Goal: Task Accomplishment & Management: Manage account settings

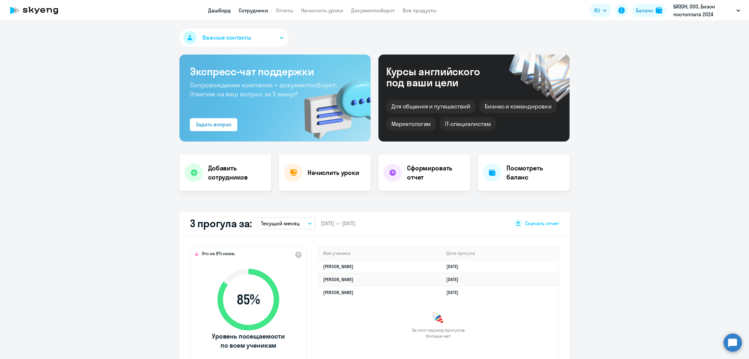
click at [243, 14] on app-header "Дашборд Сотрудники Отчеты Начислить уроки Документооборот Все продукты Дашборд …" at bounding box center [374, 10] width 749 height 21
select select "30"
drag, startPoint x: 245, startPoint y: 12, endPoint x: 261, endPoint y: 16, distance: 16.3
click at [246, 12] on link "Сотрудники" at bounding box center [254, 10] width 30 height 6
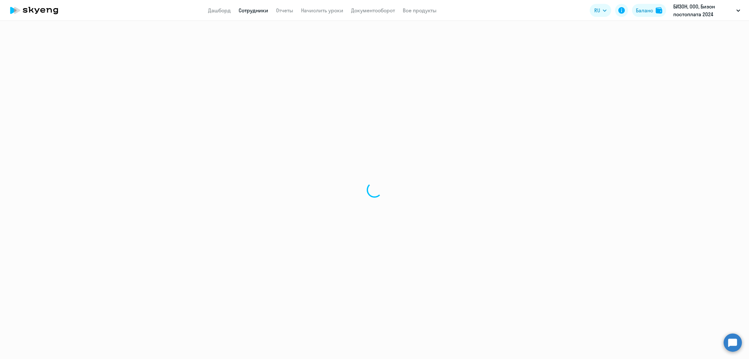
select select "30"
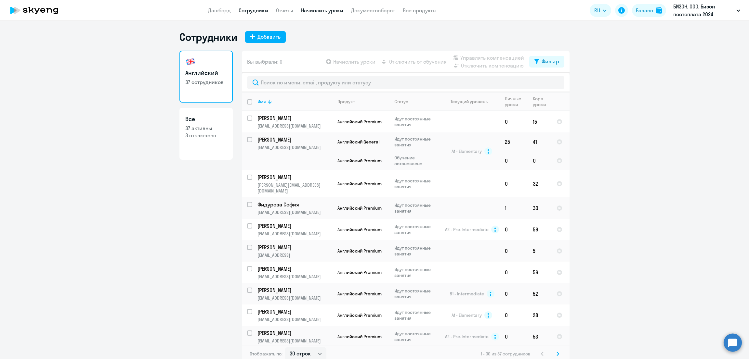
click at [326, 7] on link "Начислить уроки" at bounding box center [322, 10] width 42 height 6
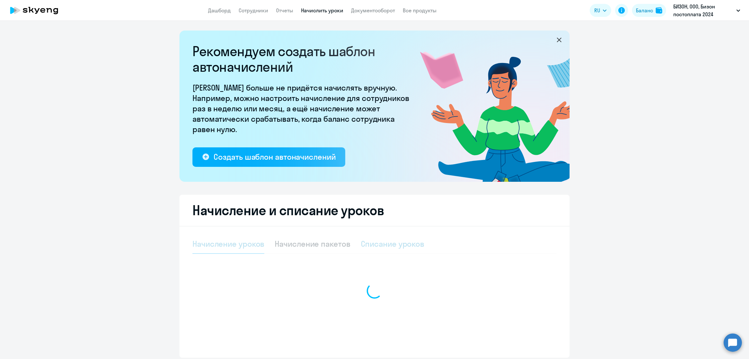
select select "10"
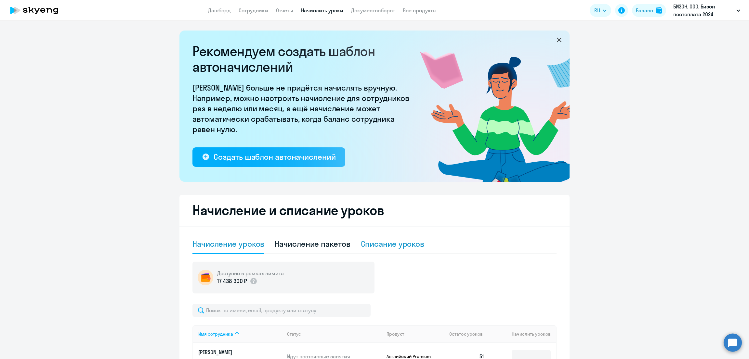
click at [371, 245] on div "Списание уроков" at bounding box center [393, 244] width 64 height 10
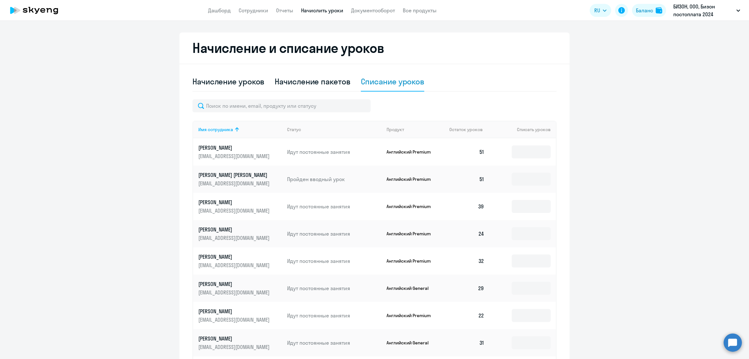
scroll to position [268, 0]
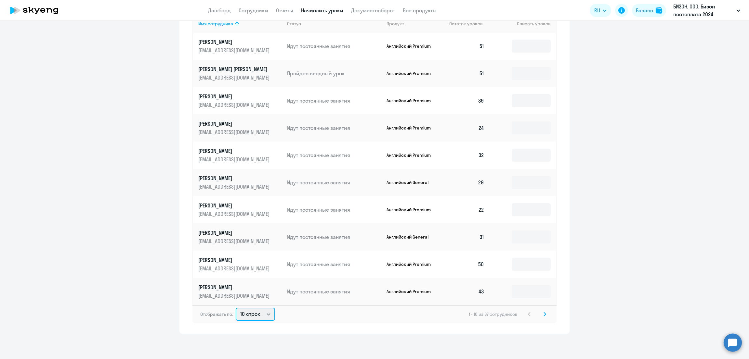
click at [261, 312] on select "10 строк 30 строк 50 строк" at bounding box center [255, 314] width 39 height 13
select select "50"
click at [236, 308] on select "10 строк 30 строк 50 строк" at bounding box center [255, 314] width 39 height 13
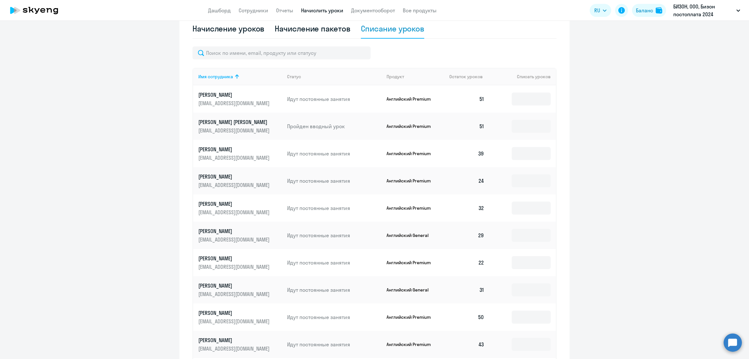
scroll to position [188, 0]
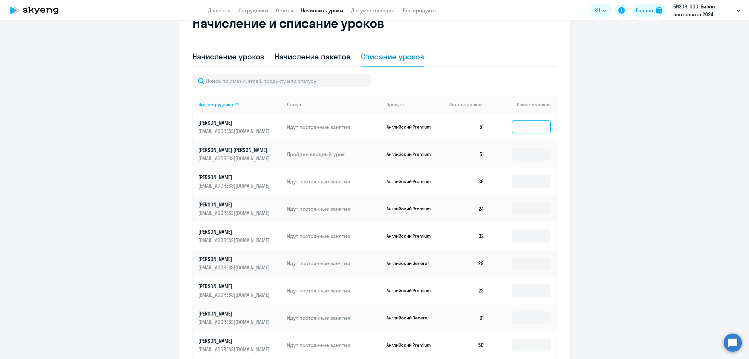
click at [525, 129] on input at bounding box center [531, 127] width 39 height 13
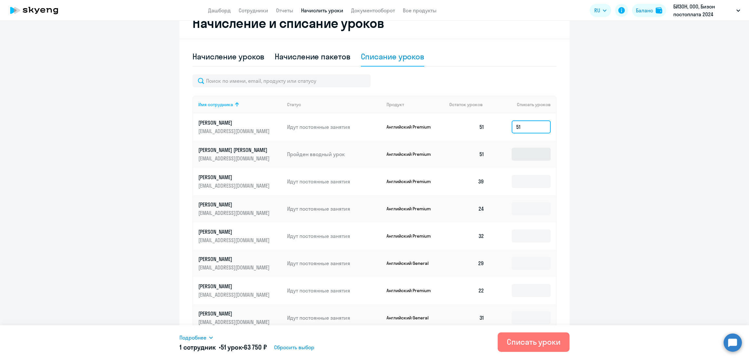
type input "51"
click at [519, 153] on input at bounding box center [531, 154] width 39 height 13
type input "51"
click at [520, 176] on input at bounding box center [531, 181] width 39 height 13
type input "39"
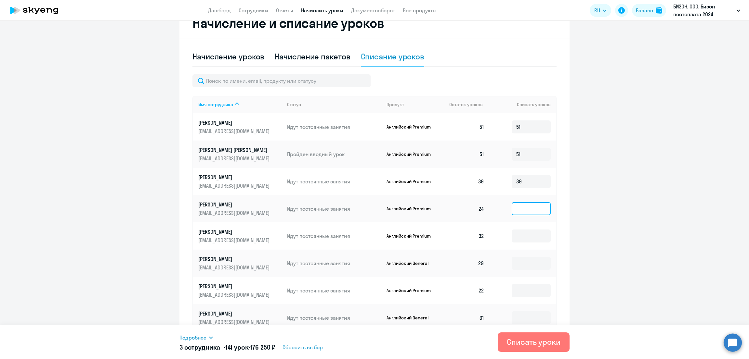
click at [520, 203] on input at bounding box center [531, 208] width 39 height 13
type input "24"
click at [522, 235] on input at bounding box center [531, 236] width 39 height 13
type input "32"
click at [518, 264] on input at bounding box center [531, 263] width 39 height 13
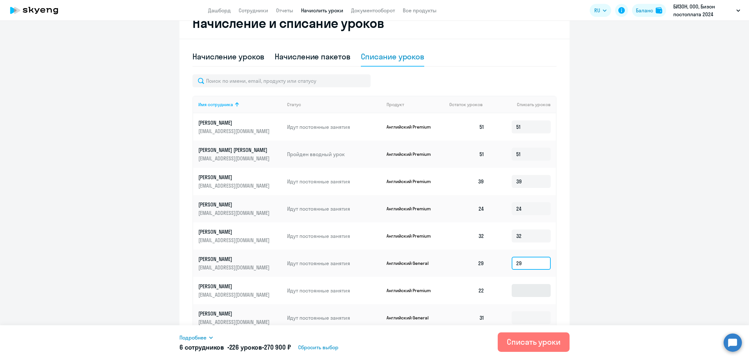
type input "29"
click at [521, 286] on input at bounding box center [531, 290] width 39 height 13
type input "22"
click at [513, 319] on input at bounding box center [531, 318] width 39 height 13
type input "2"
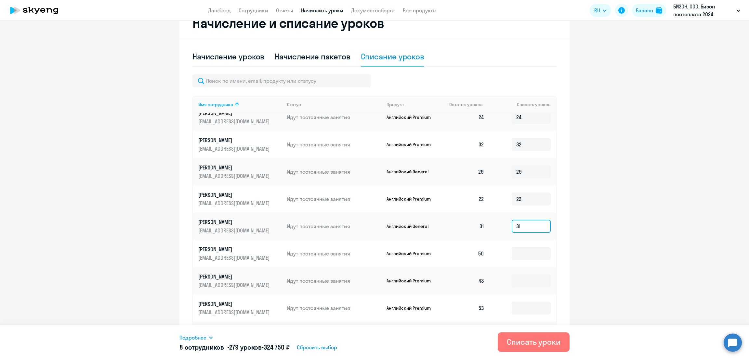
scroll to position [162, 0]
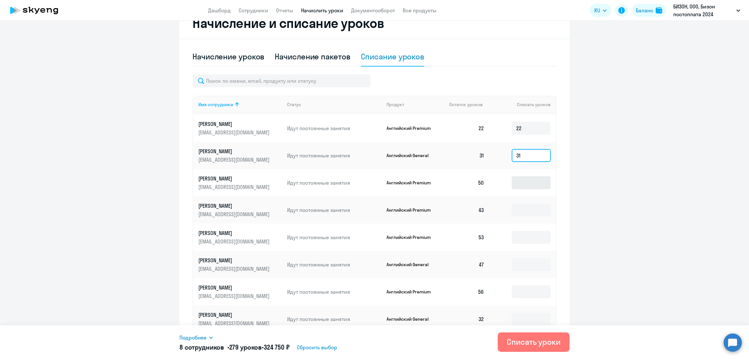
type input "31"
click at [518, 185] on input at bounding box center [531, 182] width 39 height 13
type input "50"
click at [512, 208] on input at bounding box center [531, 210] width 39 height 13
type input "43"
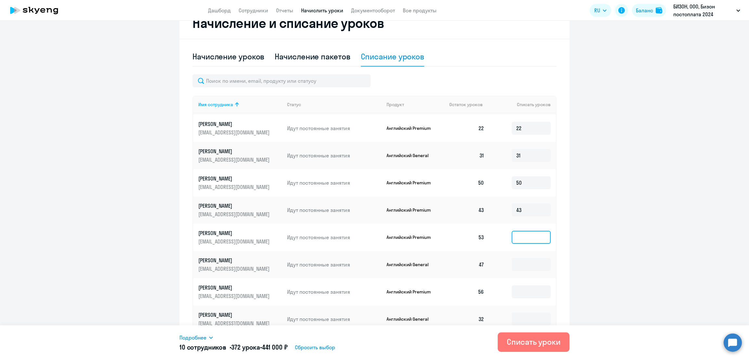
click at [512, 237] on input at bounding box center [531, 237] width 39 height 13
type input "53"
click at [519, 264] on input at bounding box center [531, 264] width 39 height 13
type input "47"
click at [522, 293] on input at bounding box center [531, 292] width 39 height 13
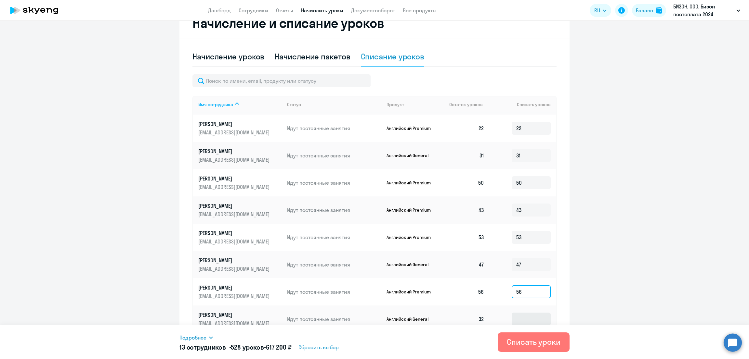
type input "56"
click at [522, 316] on input at bounding box center [531, 319] width 39 height 13
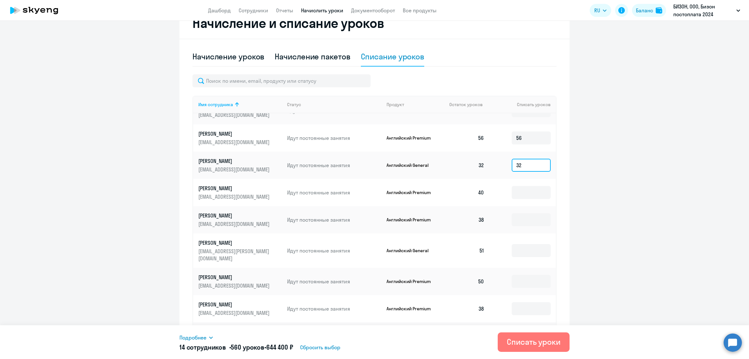
scroll to position [319, 0]
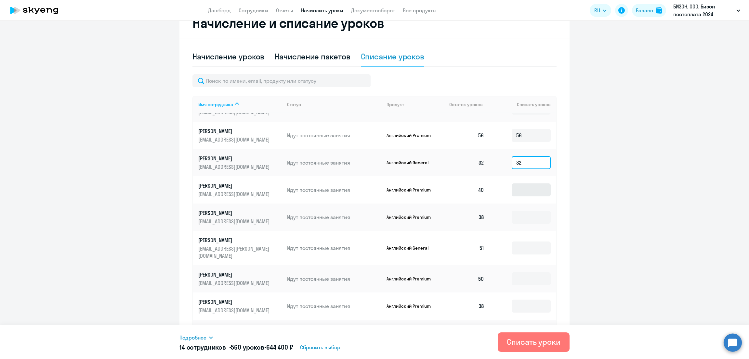
type input "32"
click at [513, 189] on input at bounding box center [531, 190] width 39 height 13
type input "40"
click at [518, 221] on input at bounding box center [531, 217] width 39 height 13
type input "38"
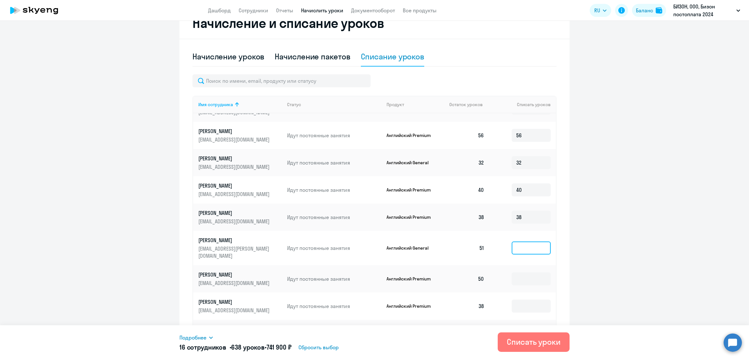
click at [519, 242] on input at bounding box center [531, 248] width 39 height 13
type input "51"
click at [521, 273] on input at bounding box center [531, 279] width 39 height 13
type input "50"
click at [526, 300] on input at bounding box center [531, 306] width 39 height 13
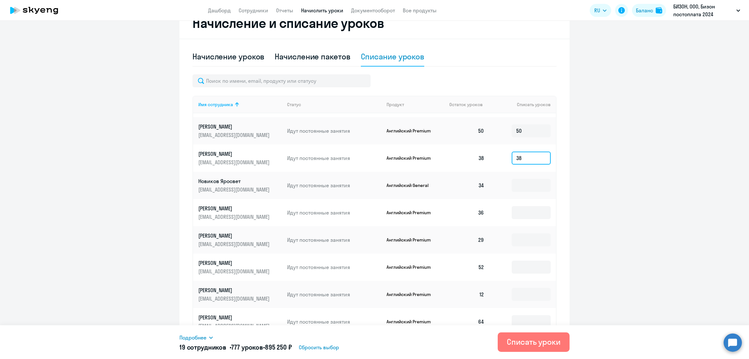
scroll to position [473, 0]
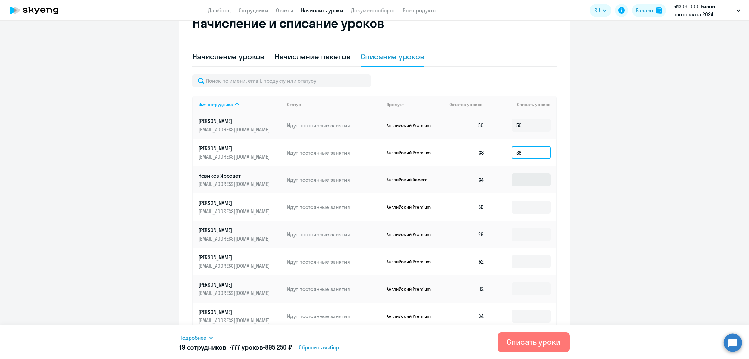
type input "38"
click at [512, 174] on input at bounding box center [531, 180] width 39 height 13
type input "34"
click at [512, 201] on input at bounding box center [531, 207] width 39 height 13
type input "36"
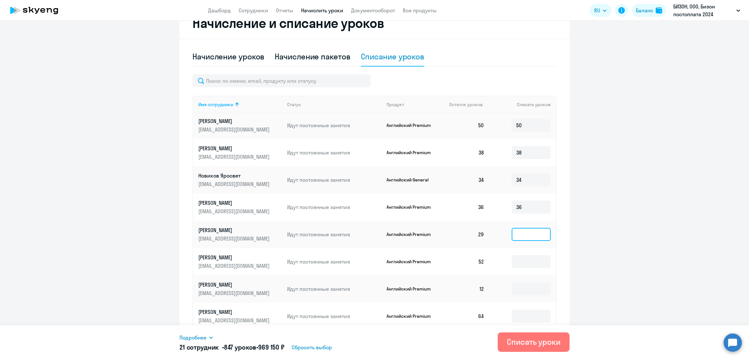
click at [516, 228] on input at bounding box center [531, 234] width 39 height 13
type input "29"
click at [517, 255] on input at bounding box center [531, 261] width 39 height 13
type input "52"
click at [512, 283] on input at bounding box center [531, 289] width 39 height 13
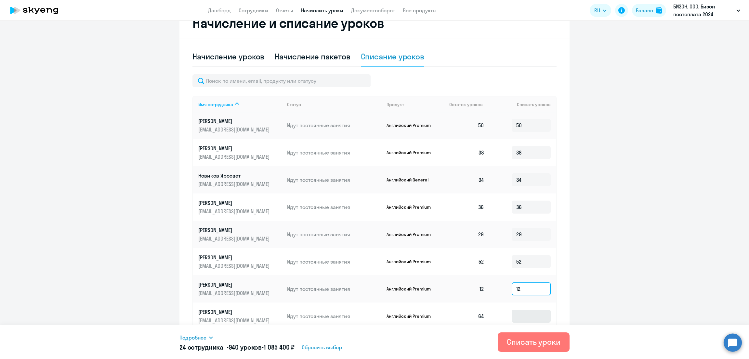
type input "12"
click at [522, 310] on input at bounding box center [531, 316] width 39 height 13
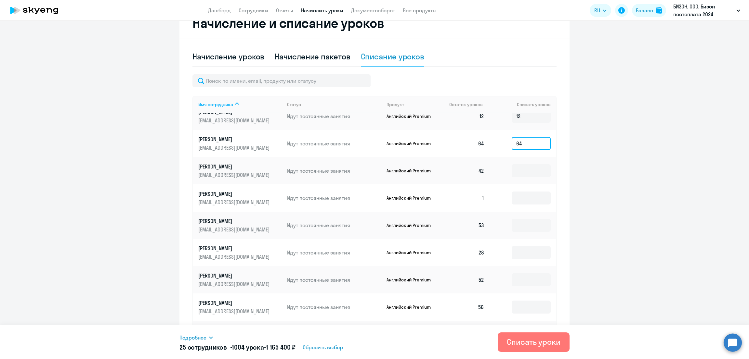
scroll to position [647, 0]
type input "64"
click at [515, 163] on input at bounding box center [531, 169] width 39 height 13
type input "42"
click at [516, 190] on input at bounding box center [531, 196] width 39 height 13
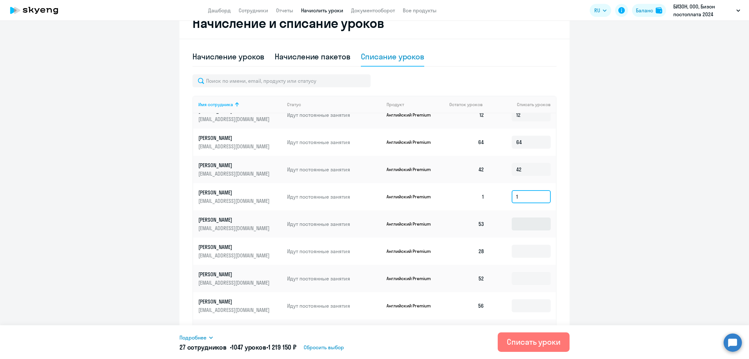
type input "1"
click at [518, 218] on input at bounding box center [531, 224] width 39 height 13
type input "53"
click at [518, 245] on input at bounding box center [531, 251] width 39 height 13
type input "28"
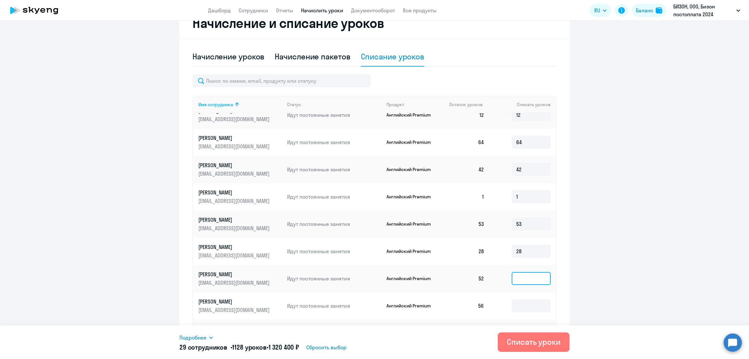
click at [513, 274] on input at bounding box center [531, 278] width 39 height 13
type input "52"
click at [512, 300] on input at bounding box center [531, 306] width 39 height 13
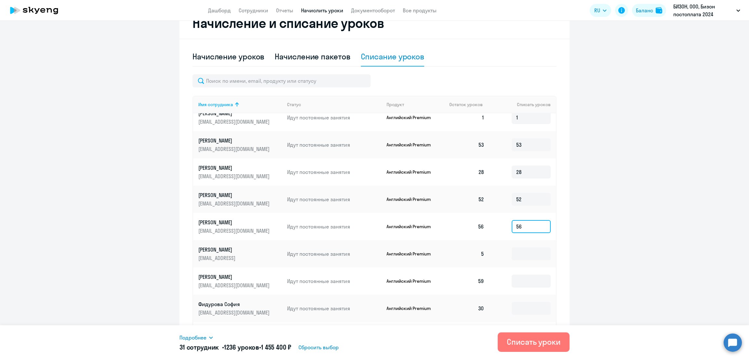
scroll to position [731, 0]
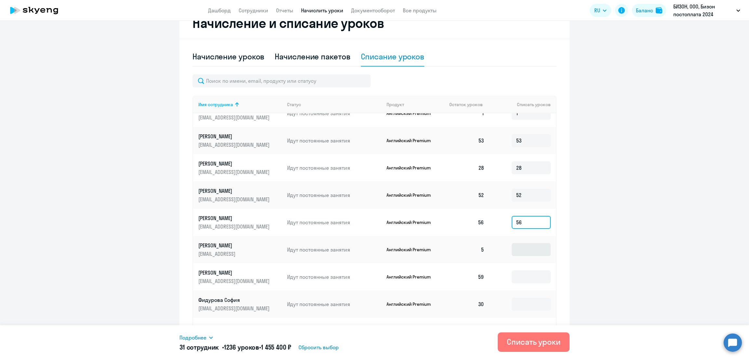
type input "56"
click at [512, 243] on input at bounding box center [531, 249] width 39 height 13
type input "5"
click at [516, 271] on input at bounding box center [531, 277] width 39 height 13
type input "59"
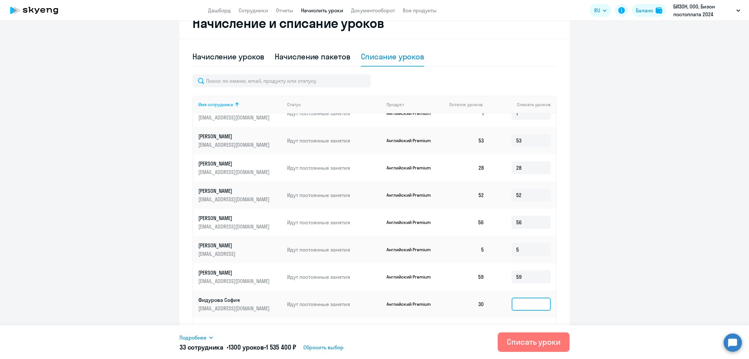
click at [518, 298] on input at bounding box center [531, 304] width 39 height 13
type input "30"
click at [518, 318] on td at bounding box center [522, 335] width 66 height 34
click at [519, 329] on input at bounding box center [531, 335] width 39 height 13
type input "32"
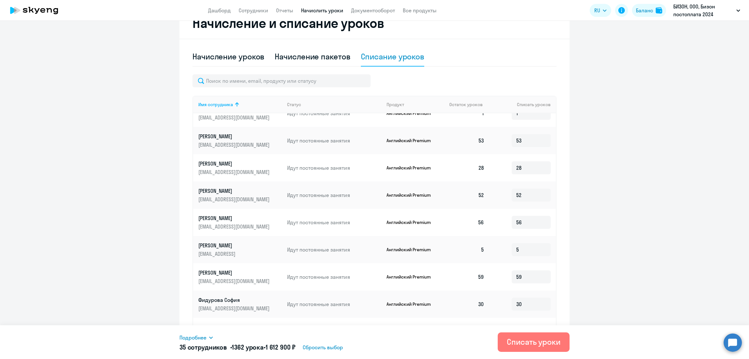
click at [557, 217] on div "Начисление и списание уроков Начисление уроков Начисление пакетов Списание урок…" at bounding box center [374, 213] width 390 height 413
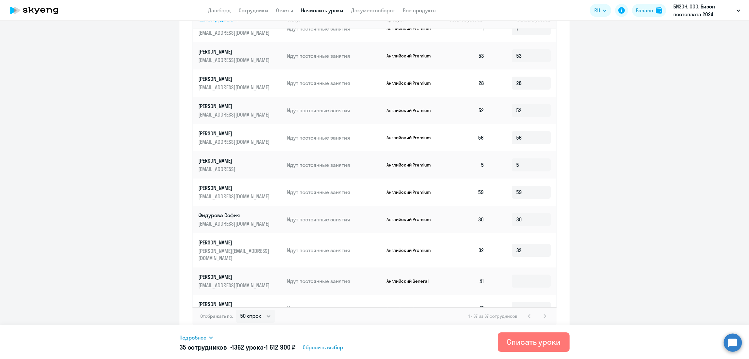
scroll to position [274, 0]
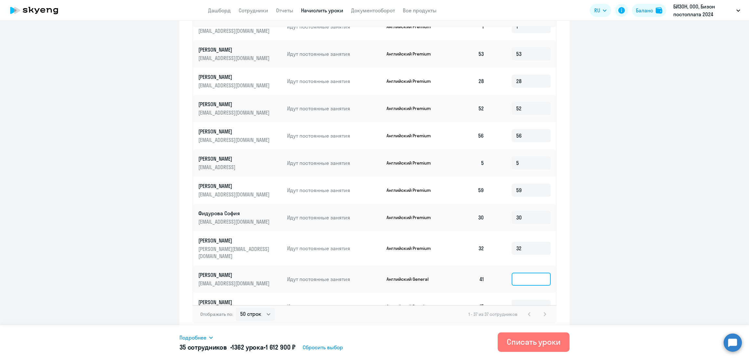
click at [512, 273] on input at bounding box center [531, 279] width 39 height 13
type input "41"
click at [512, 300] on input at bounding box center [531, 306] width 39 height 13
type input "15"
drag, startPoint x: 307, startPoint y: 350, endPoint x: 274, endPoint y: 352, distance: 32.9
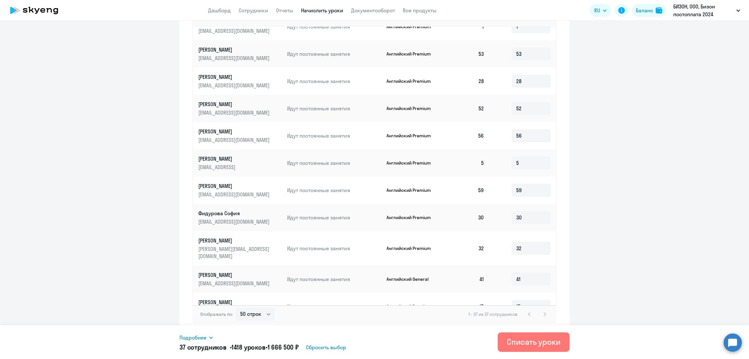
click at [275, 351] on div "37 сотрудников • 1418 уроков • 1 666 500 ₽ Сбросить выбор" at bounding box center [316, 347] width 274 height 9
copy span "1 666 500 ₽"
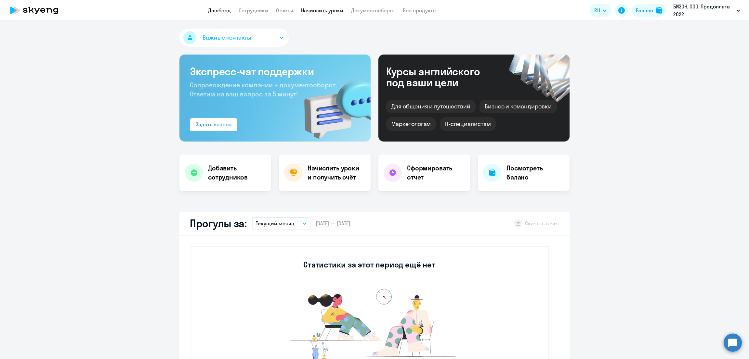
click at [327, 10] on link "Начислить уроки" at bounding box center [322, 10] width 42 height 6
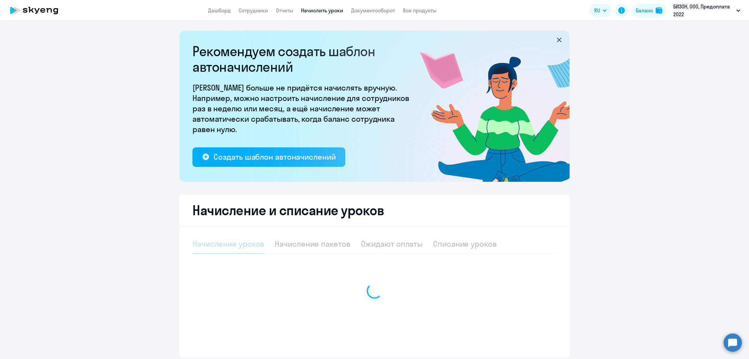
select select "10"
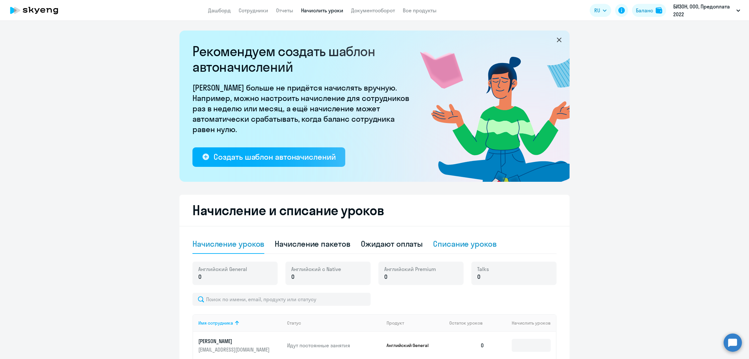
click at [447, 248] on div "Списание уроков" at bounding box center [465, 244] width 64 height 10
select select "10"
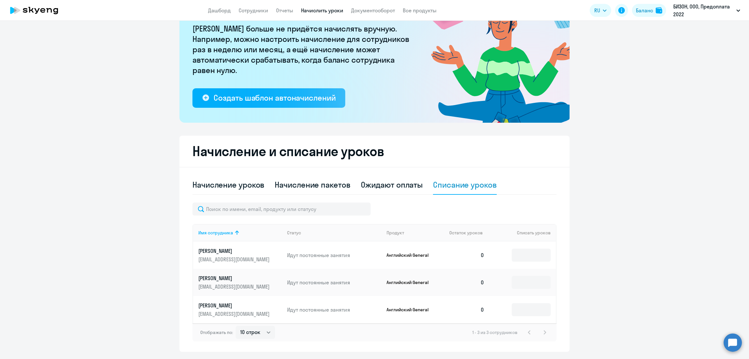
scroll to position [77, 0]
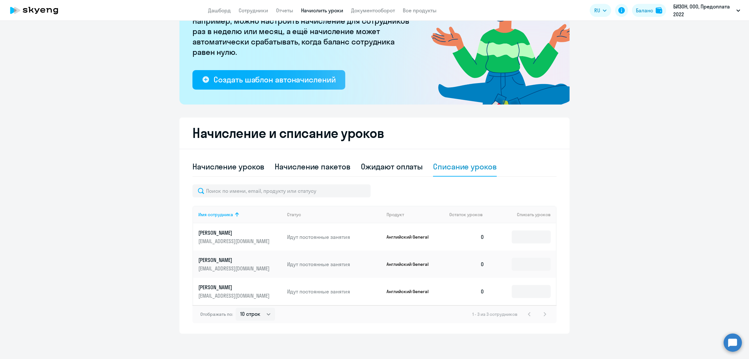
click at [249, 14] on app-menu-item-link "Сотрудники" at bounding box center [254, 10] width 30 height 8
click at [249, 10] on link "Сотрудники" at bounding box center [254, 10] width 30 height 6
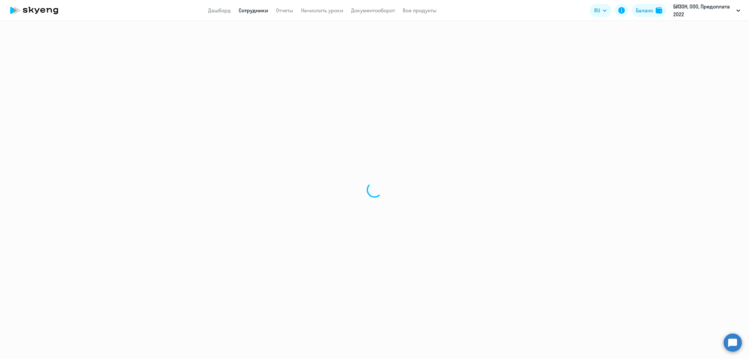
select select "30"
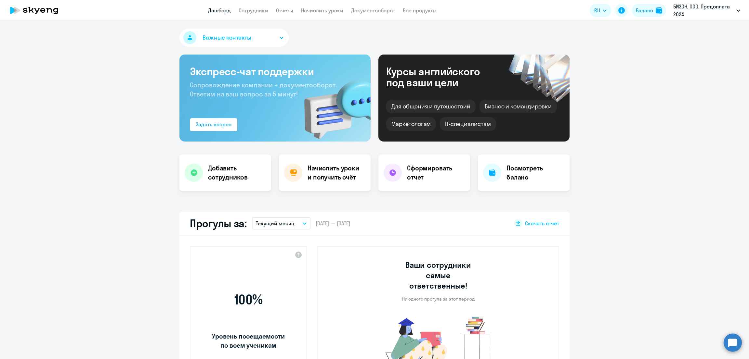
select select "30"
click at [332, 11] on link "Начислить уроки" at bounding box center [322, 10] width 42 height 6
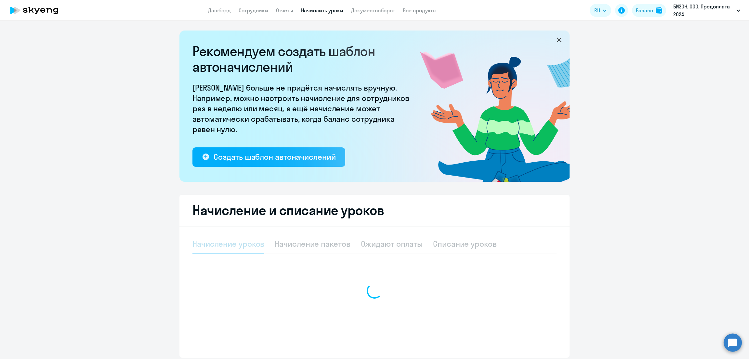
select select "10"
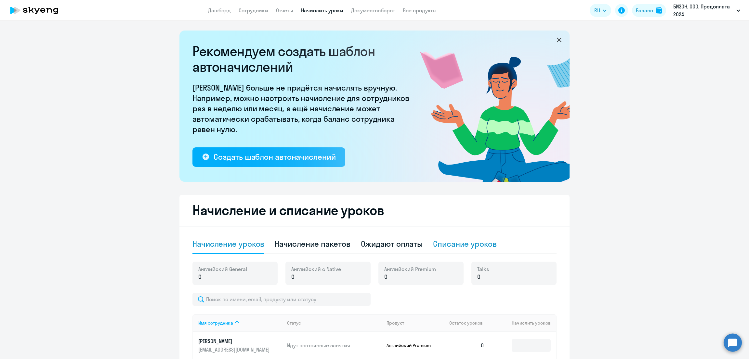
click at [472, 242] on div "Списание уроков" at bounding box center [465, 244] width 64 height 10
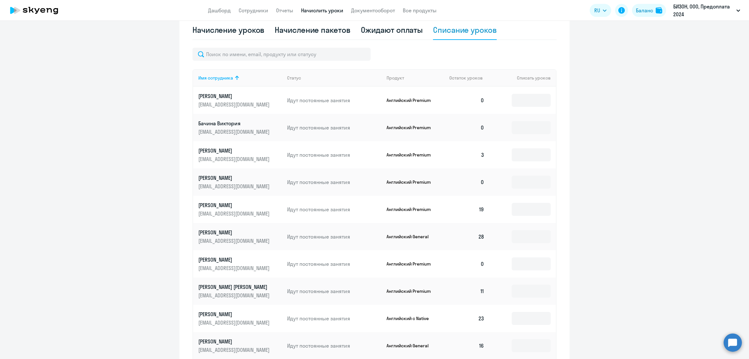
scroll to position [243, 0]
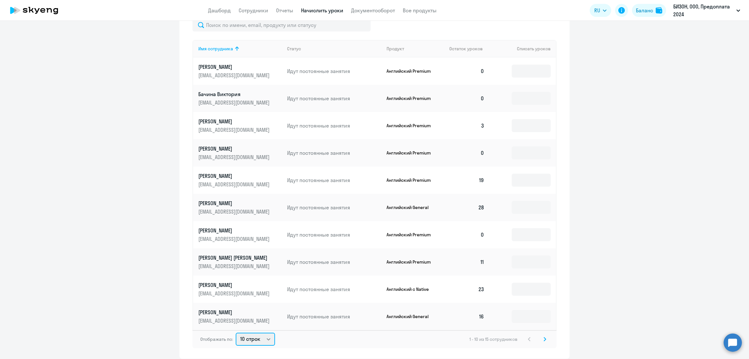
click at [257, 339] on select "10 строк 30 строк 50 строк" at bounding box center [255, 339] width 39 height 13
select select "30"
click at [236, 333] on select "10 строк 30 строк 50 строк" at bounding box center [255, 339] width 39 height 13
click at [464, 47] on span "Остаток уроков" at bounding box center [465, 49] width 33 height 6
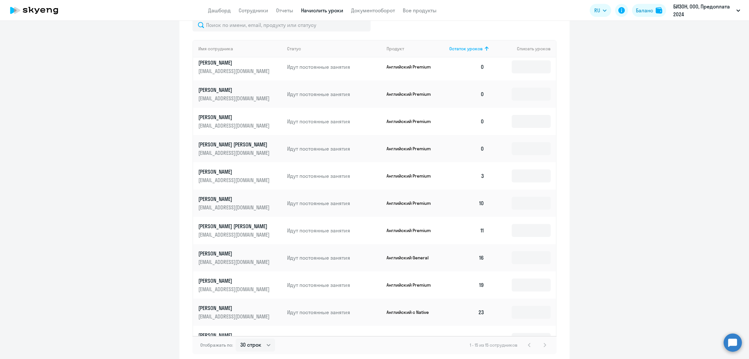
scroll to position [59, 0]
click at [521, 174] on input at bounding box center [531, 175] width 39 height 13
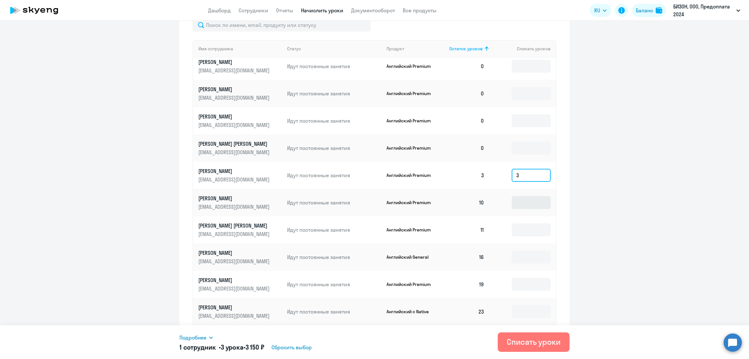
type input "3"
click at [519, 197] on input at bounding box center [531, 202] width 39 height 13
type input "10"
click at [512, 226] on input at bounding box center [531, 230] width 39 height 13
type input "11"
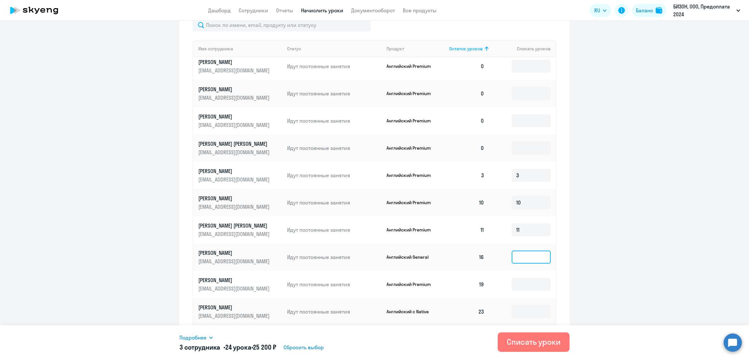
click at [518, 256] on input at bounding box center [531, 257] width 39 height 13
type input "16"
click at [517, 282] on input at bounding box center [531, 284] width 39 height 13
type input "19"
click at [512, 315] on input at bounding box center [531, 311] width 39 height 13
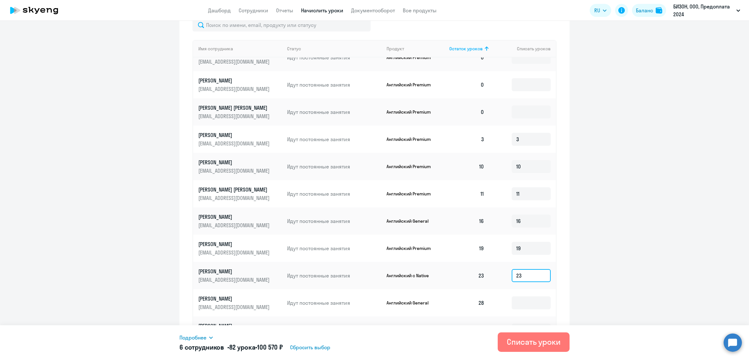
scroll to position [130, 0]
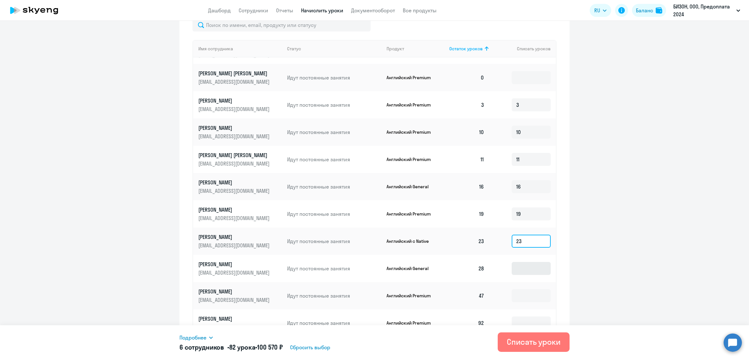
type input "23"
click at [512, 264] on input at bounding box center [531, 268] width 39 height 13
type input "28"
click at [521, 290] on input at bounding box center [531, 296] width 39 height 13
type input "47"
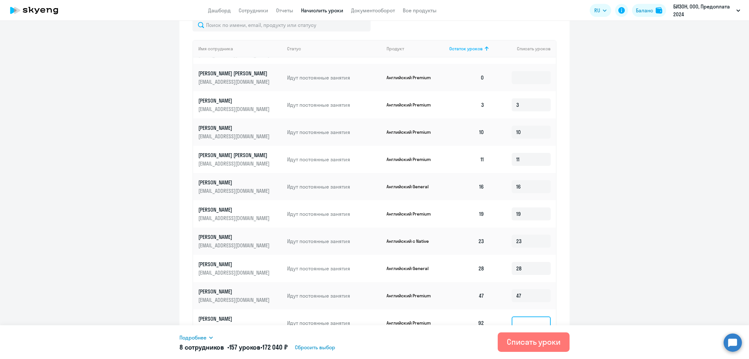
click at [522, 318] on input at bounding box center [531, 323] width 39 height 13
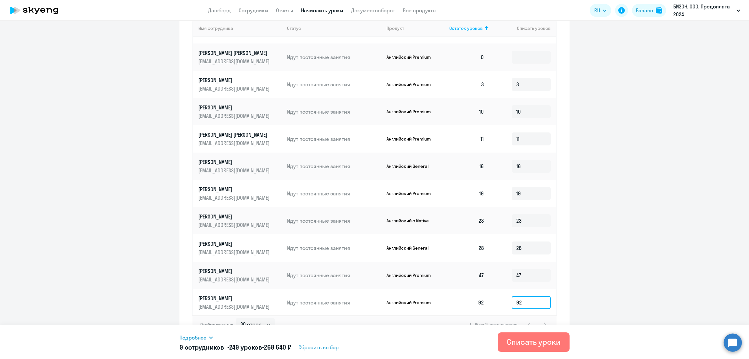
scroll to position [274, 0]
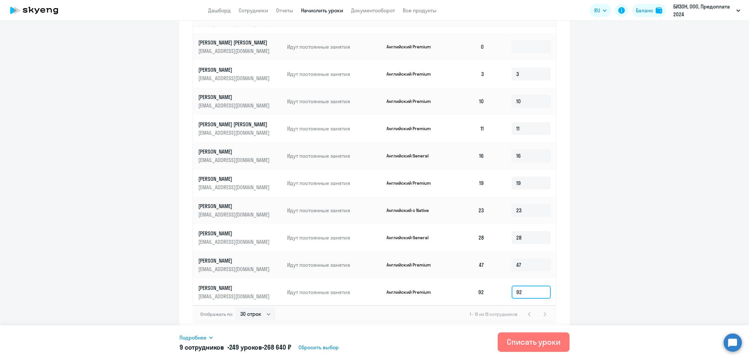
type input "92"
drag, startPoint x: 303, startPoint y: 347, endPoint x: 271, endPoint y: 348, distance: 31.9
click at [271, 348] on div "9 сотрудников • 249 уроков • 268 640 ₽ Сбросить выбор" at bounding box center [316, 347] width 274 height 9
copy h5 "268 640 ₽"
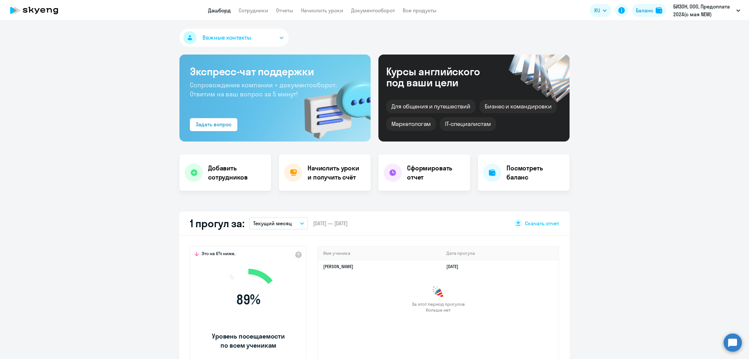
select select "30"
click at [327, 10] on link "Начислить уроки" at bounding box center [322, 10] width 42 height 6
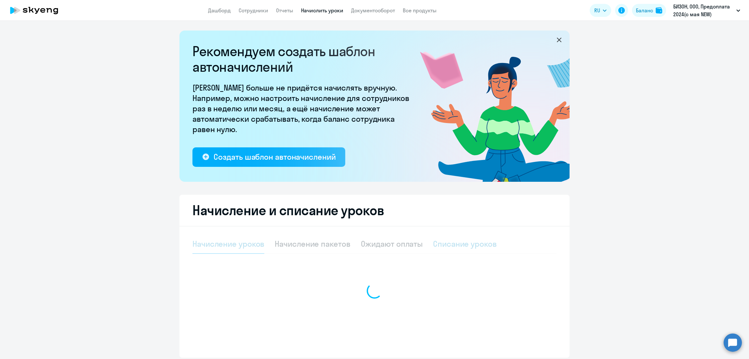
select select "10"
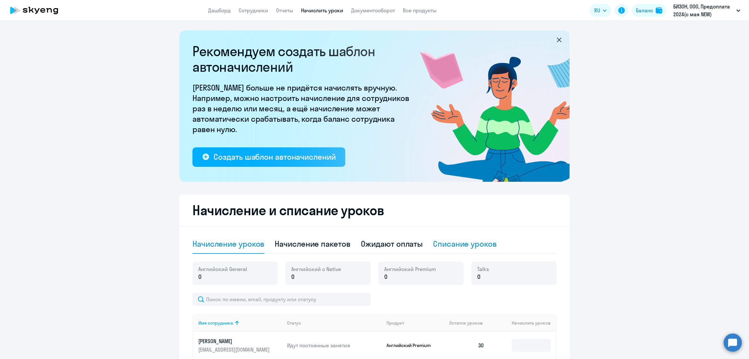
click at [474, 244] on div "Списание уроков" at bounding box center [465, 244] width 64 height 10
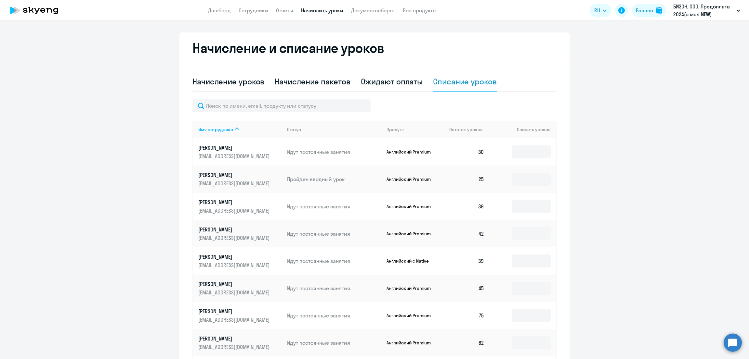
scroll to position [268, 0]
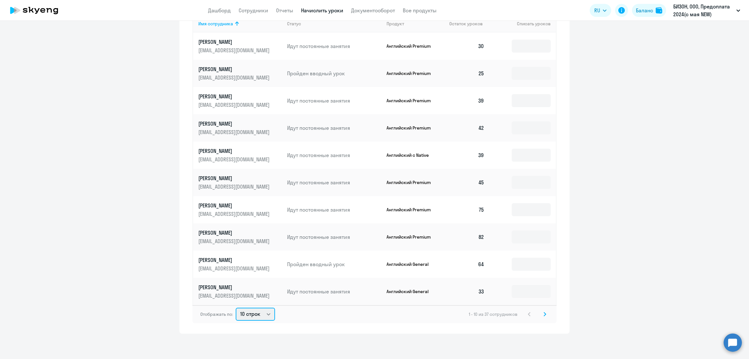
click at [255, 318] on select "10 строк 30 строк 50 строк" at bounding box center [255, 314] width 39 height 13
select select "50"
click at [236, 308] on select "10 строк 30 строк 50 строк" at bounding box center [255, 314] width 39 height 13
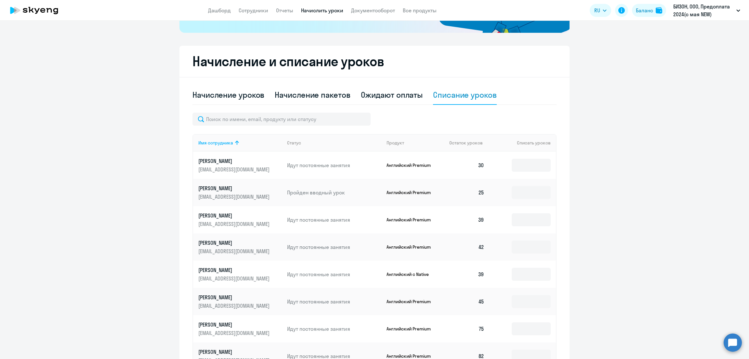
scroll to position [0, 0]
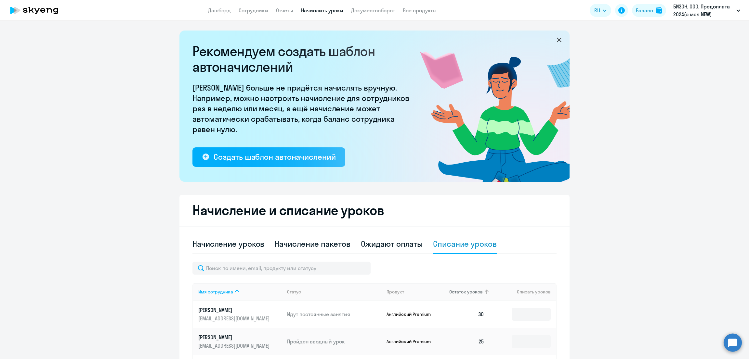
click at [457, 287] on th "Остаток уроков" at bounding box center [466, 292] width 45 height 18
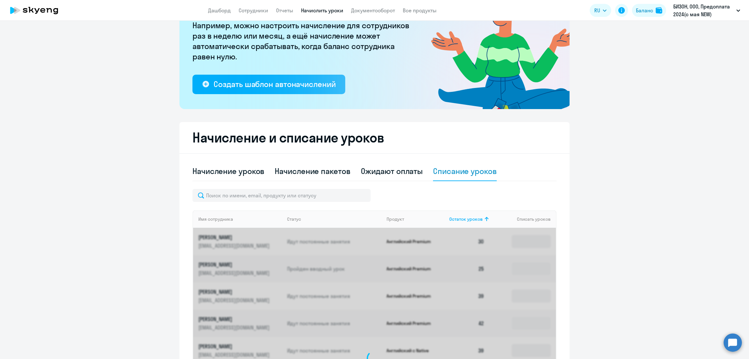
scroll to position [177, 0]
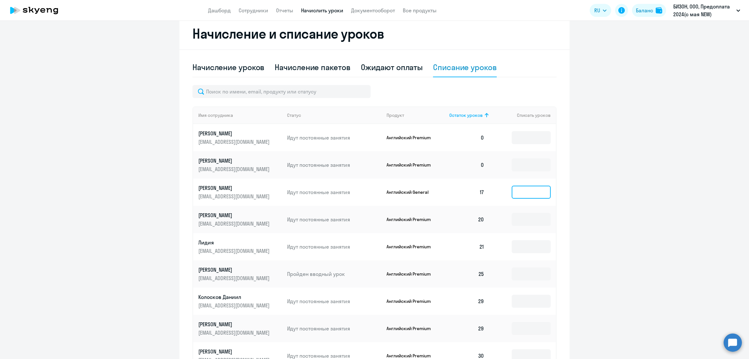
click at [522, 197] on input at bounding box center [531, 192] width 39 height 13
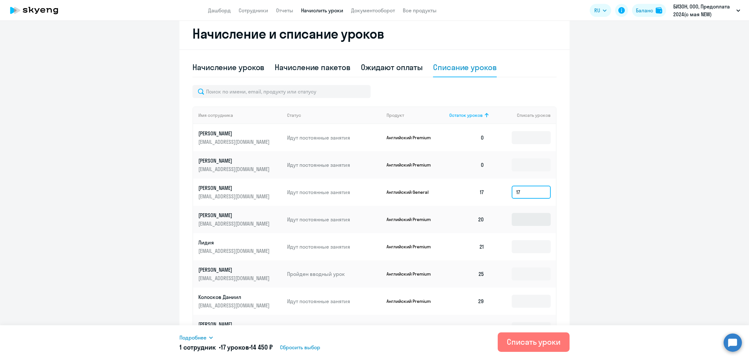
type input "17"
click at [516, 217] on input at bounding box center [531, 219] width 39 height 13
type input "20"
click at [515, 243] on input at bounding box center [531, 246] width 39 height 13
type input "21"
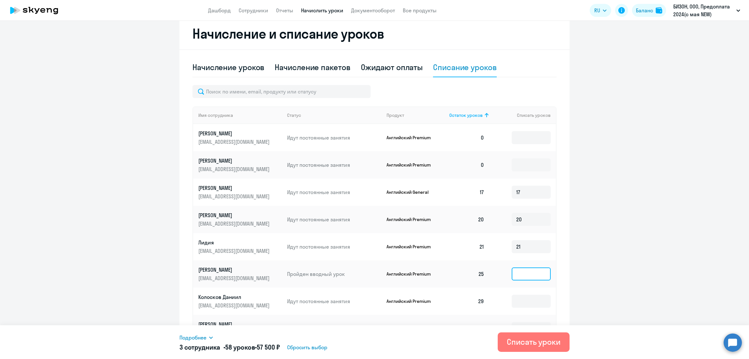
click at [515, 275] on input at bounding box center [531, 274] width 39 height 13
type input "25"
click at [519, 298] on input at bounding box center [531, 301] width 39 height 13
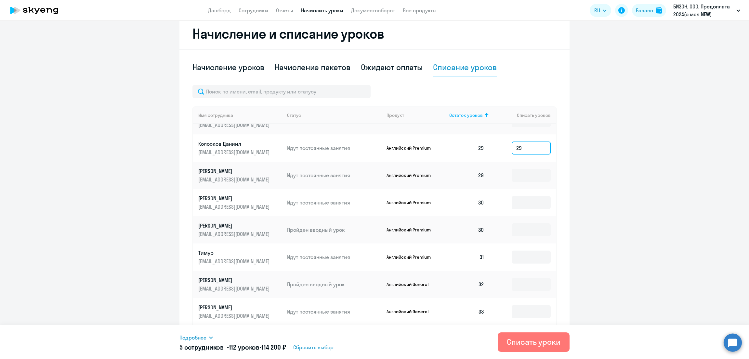
scroll to position [168, 0]
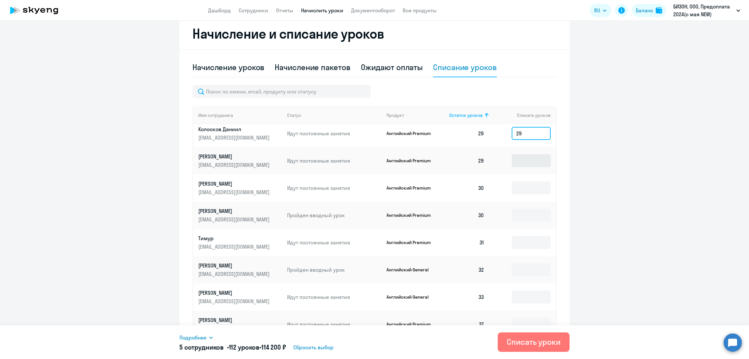
type input "29"
click at [514, 162] on input at bounding box center [531, 160] width 39 height 13
type input "29"
click at [516, 190] on input at bounding box center [531, 188] width 39 height 13
type input "30"
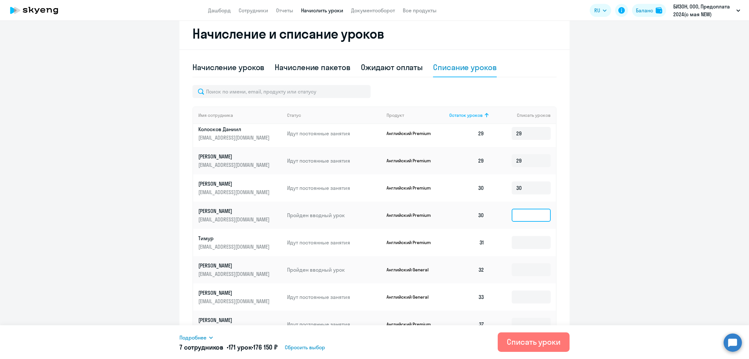
click at [519, 213] on input at bounding box center [531, 215] width 39 height 13
type input "30"
click at [519, 241] on input at bounding box center [531, 242] width 39 height 13
type input "31"
click at [516, 266] on input at bounding box center [531, 270] width 39 height 13
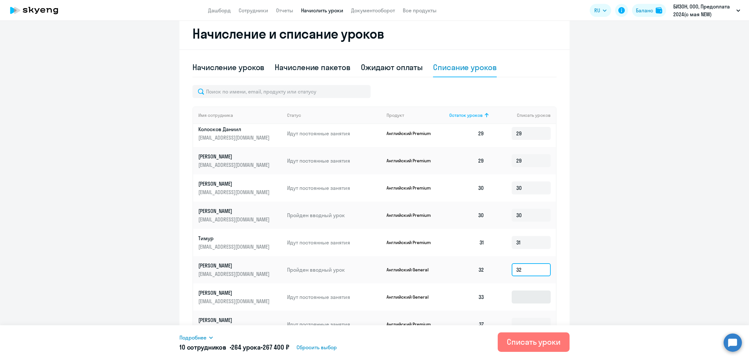
type input "32"
click at [512, 296] on input at bounding box center [531, 297] width 39 height 13
type input "33"
click at [514, 323] on input at bounding box center [531, 324] width 39 height 13
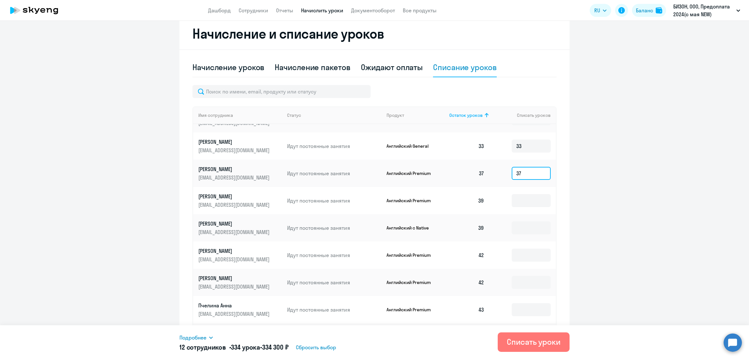
scroll to position [336, 0]
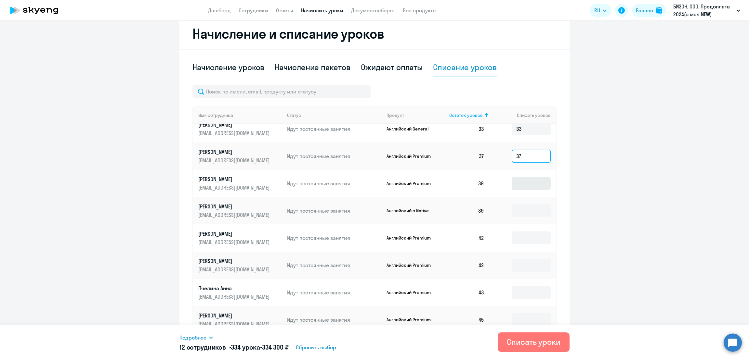
type input "37"
click at [512, 185] on input at bounding box center [531, 183] width 39 height 13
type input "39"
click at [512, 211] on input at bounding box center [531, 210] width 39 height 13
type input "39"
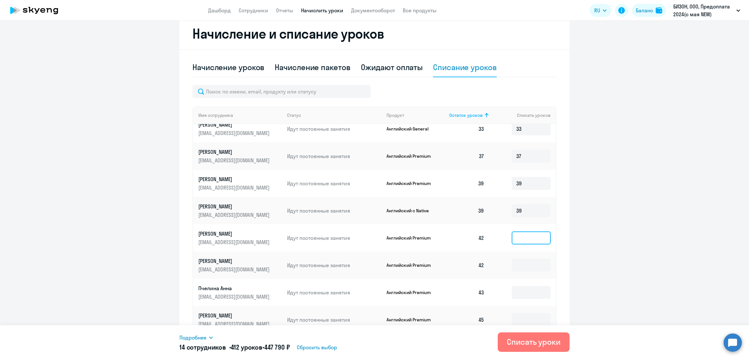
click at [512, 236] on input at bounding box center [531, 238] width 39 height 13
type input "42"
click at [514, 257] on td at bounding box center [522, 265] width 66 height 27
click at [514, 261] on input at bounding box center [531, 265] width 39 height 13
type input "42"
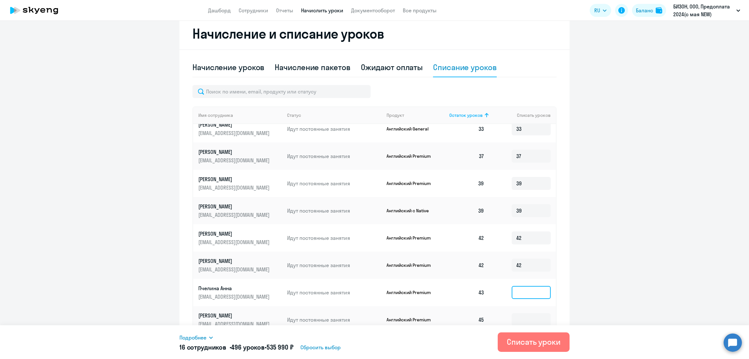
click at [512, 287] on input at bounding box center [531, 292] width 39 height 13
type input "43"
click at [514, 315] on input at bounding box center [531, 320] width 39 height 13
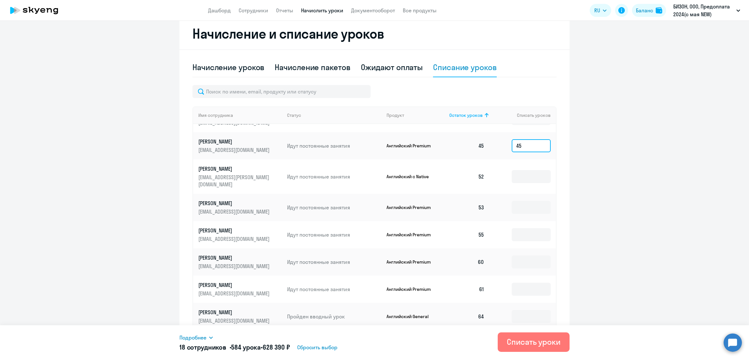
scroll to position [513, 0]
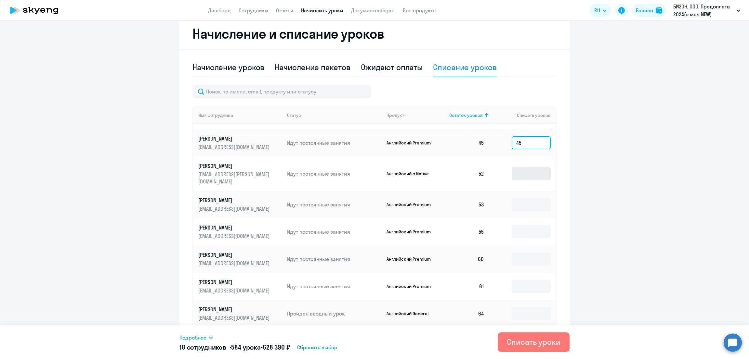
type input "45"
click at [517, 171] on input at bounding box center [531, 173] width 39 height 13
type input "52"
click at [512, 198] on input at bounding box center [531, 204] width 39 height 13
type input "53"
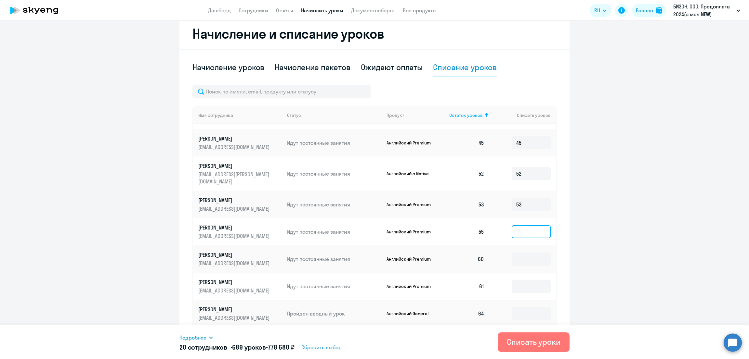
click at [512, 226] on input at bounding box center [531, 232] width 39 height 13
type input "55"
click at [519, 253] on input at bounding box center [531, 259] width 39 height 13
type input "60"
click at [523, 280] on input at bounding box center [531, 286] width 39 height 13
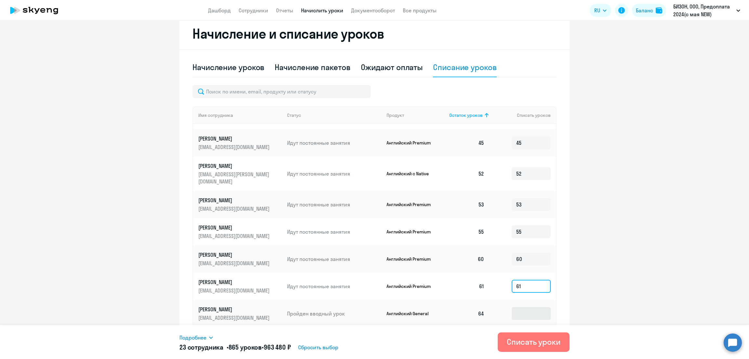
type input "61"
click at [520, 307] on input at bounding box center [531, 313] width 39 height 13
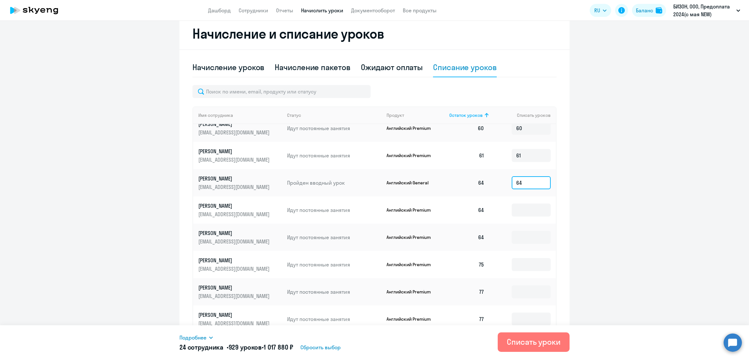
scroll to position [646, 0]
type input "64"
click at [517, 202] on input at bounding box center [531, 208] width 39 height 13
type input "64"
click at [512, 230] on input at bounding box center [531, 236] width 39 height 13
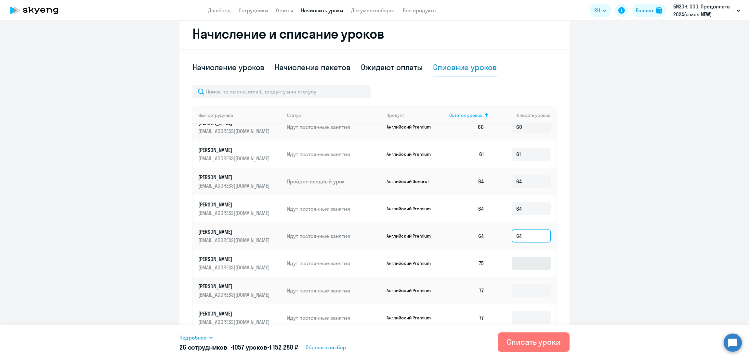
type input "64"
click at [518, 260] on input at bounding box center [531, 263] width 39 height 13
type input "75"
click at [518, 284] on input at bounding box center [531, 290] width 39 height 13
type input "77"
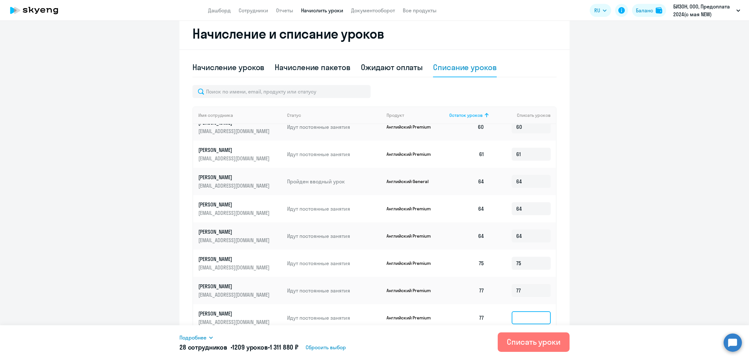
click at [517, 312] on input at bounding box center [531, 318] width 39 height 13
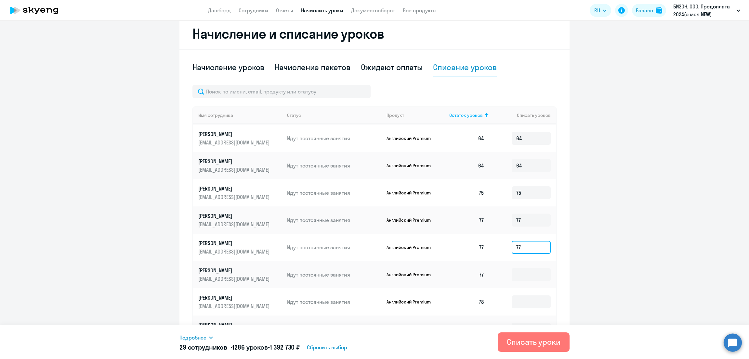
scroll to position [731, 0]
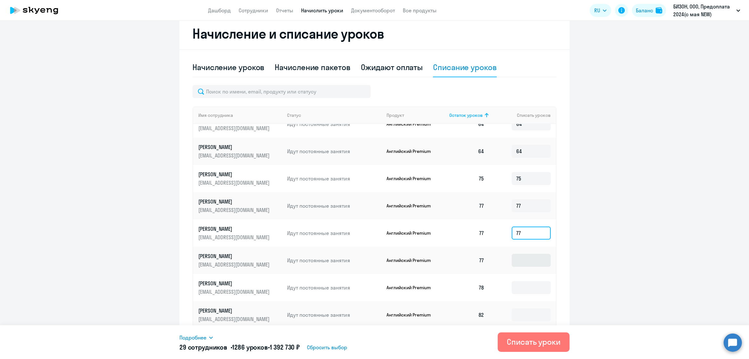
type input "77"
click at [517, 256] on input at bounding box center [531, 260] width 39 height 13
type input "77"
click at [518, 281] on input at bounding box center [531, 287] width 39 height 13
type input "78"
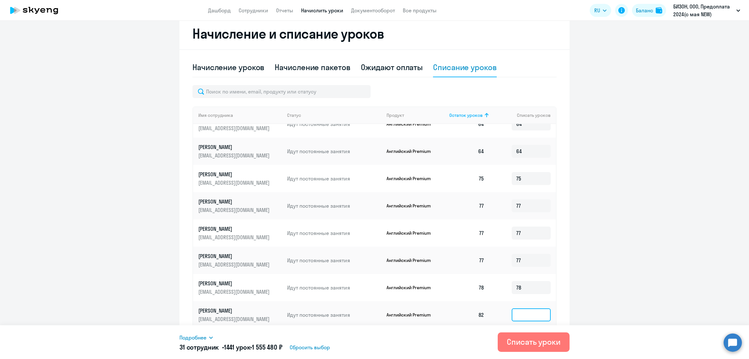
click at [516, 309] on input at bounding box center [531, 315] width 39 height 13
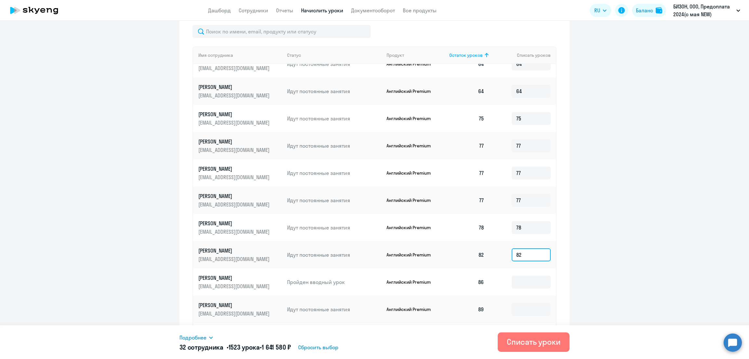
scroll to position [274, 0]
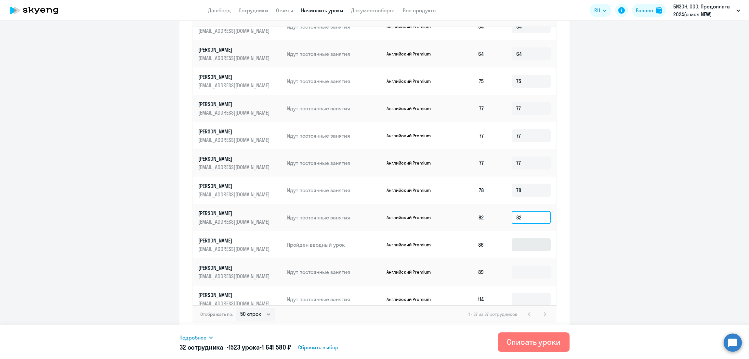
type input "82"
click at [522, 239] on input at bounding box center [531, 245] width 39 height 13
type input "86"
click at [514, 266] on input at bounding box center [531, 272] width 39 height 13
type input "89"
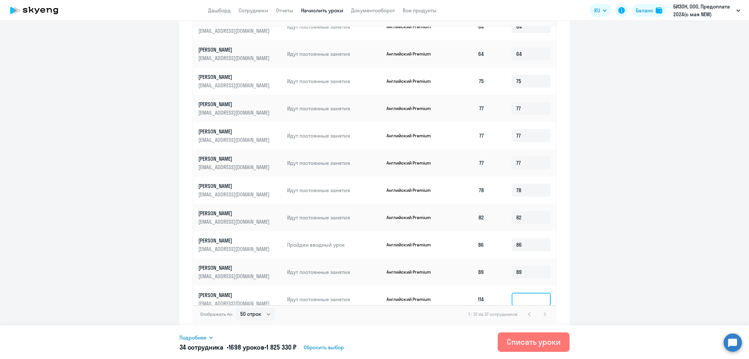
click at [520, 294] on input at bounding box center [531, 299] width 39 height 13
type input "1"
drag, startPoint x: 304, startPoint y: 348, endPoint x: 272, endPoint y: 349, distance: 31.2
click at [272, 349] on h5 "34 сотрудника • 1698 уроков • 1 825 330 ₽" at bounding box center [237, 347] width 117 height 9
copy h5 "1 825 330 ₽"
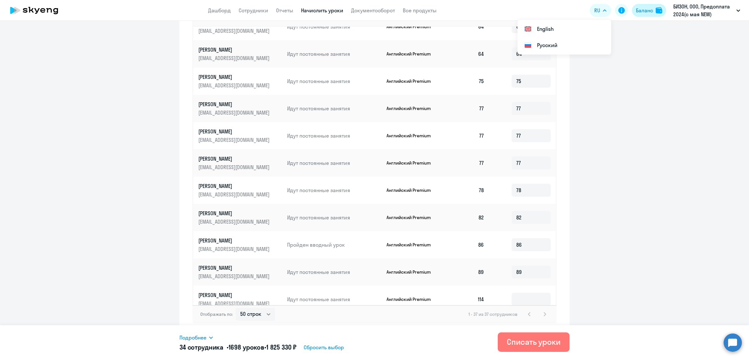
click at [641, 10] on div "Баланс" at bounding box center [644, 10] width 17 height 8
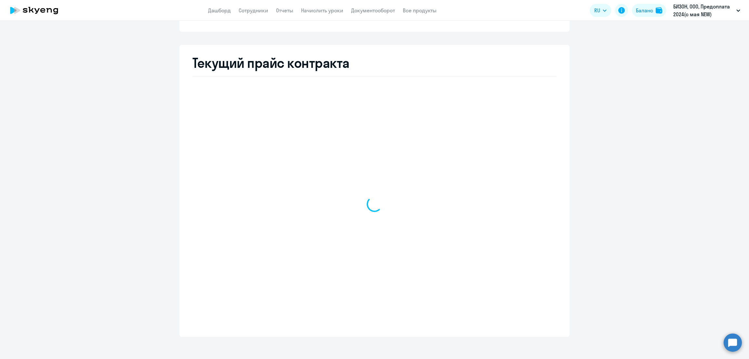
select select "english_adult_not_native_speaker"
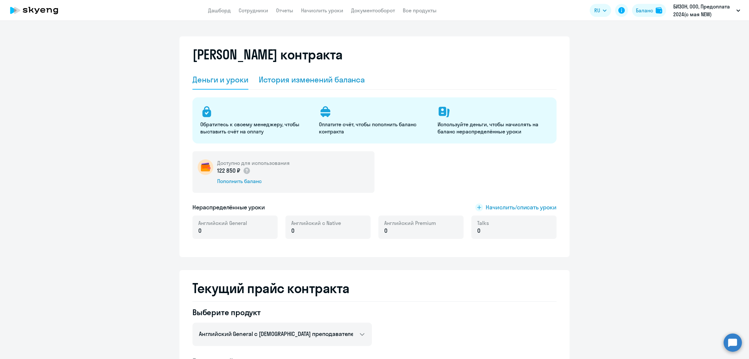
click at [322, 79] on div "История изменений баланса" at bounding box center [312, 79] width 106 height 10
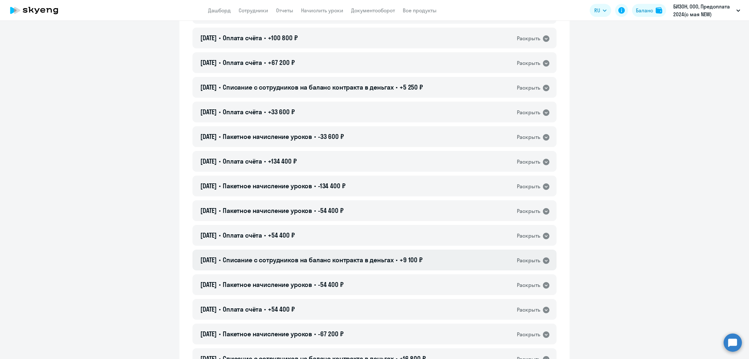
scroll to position [894, 0]
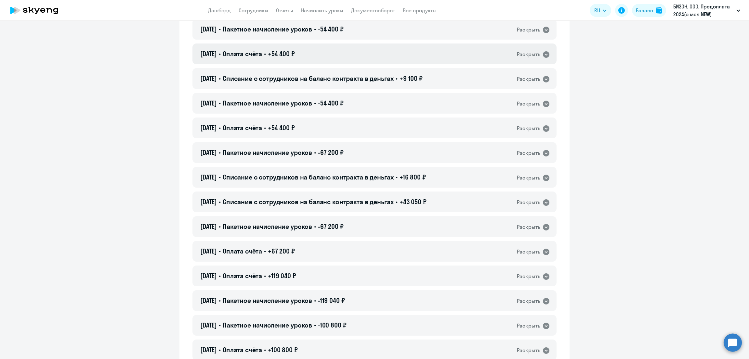
click at [241, 53] on span "Оплата счёта" at bounding box center [242, 54] width 39 height 8
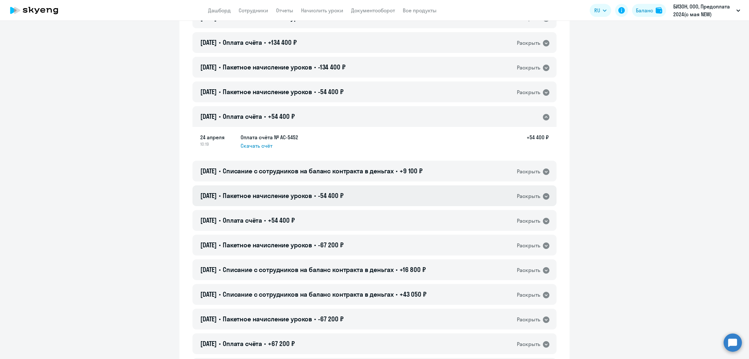
scroll to position [812, 0]
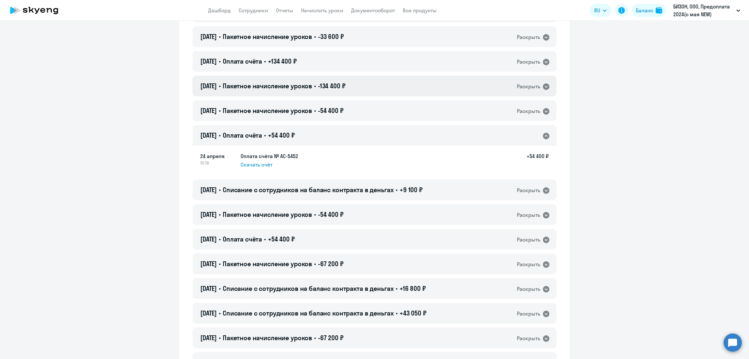
click at [335, 88] on span "-134 400 ₽" at bounding box center [332, 86] width 28 height 8
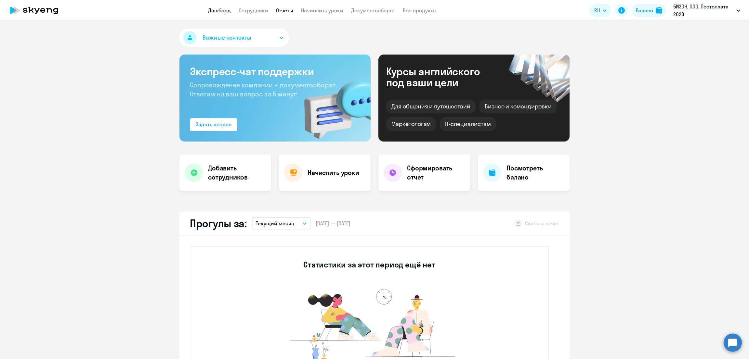
select select "30"
click at [327, 11] on link "Начислить уроки" at bounding box center [322, 10] width 42 height 6
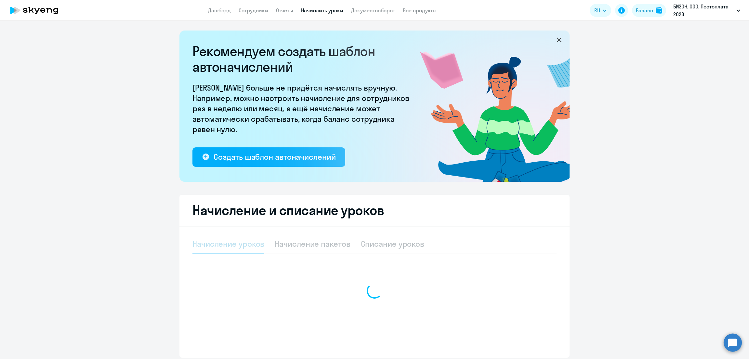
select select "10"
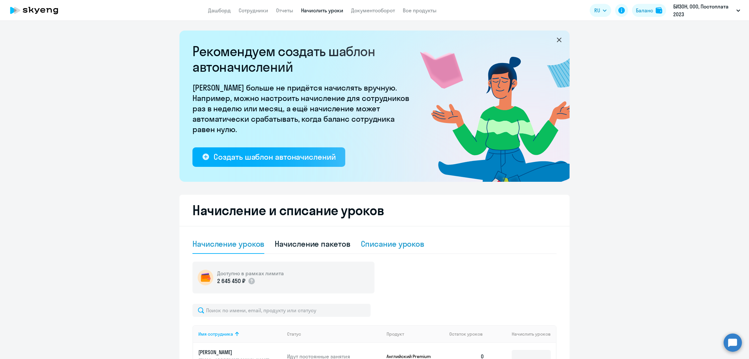
click at [380, 245] on div "Списание уроков" at bounding box center [393, 244] width 64 height 10
select select "10"
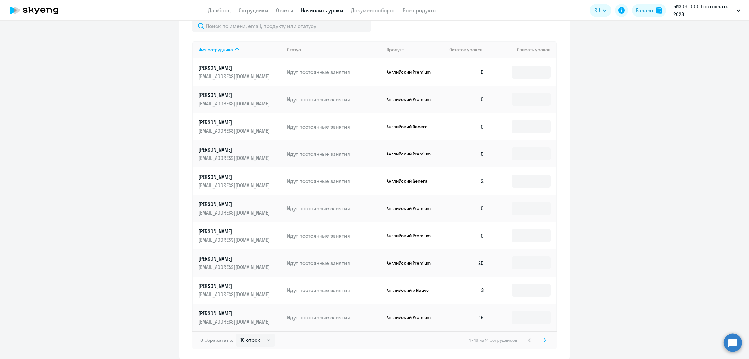
scroll to position [243, 0]
click at [249, 27] on input "text" at bounding box center [281, 25] width 178 height 13
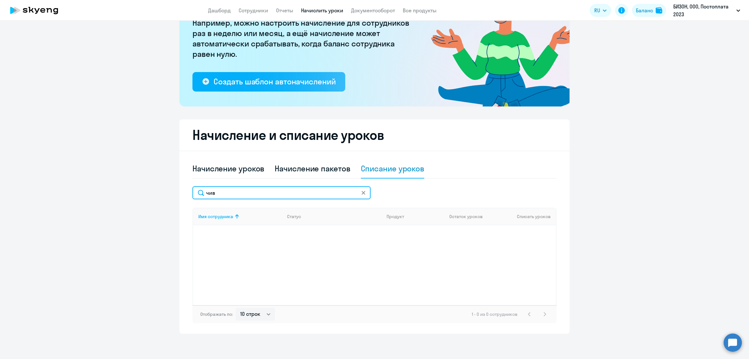
type input "чив"
click at [361, 193] on icon at bounding box center [363, 193] width 4 height 4
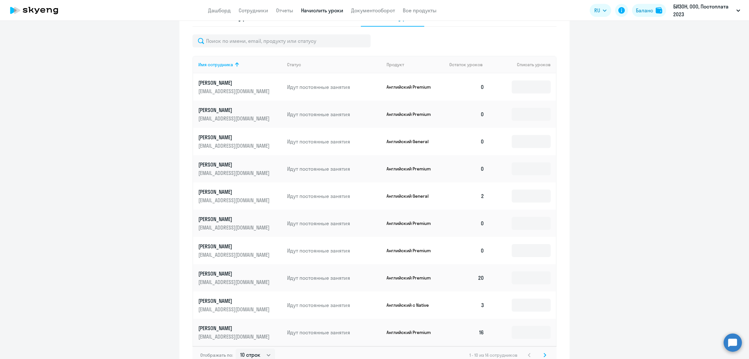
scroll to position [268, 0]
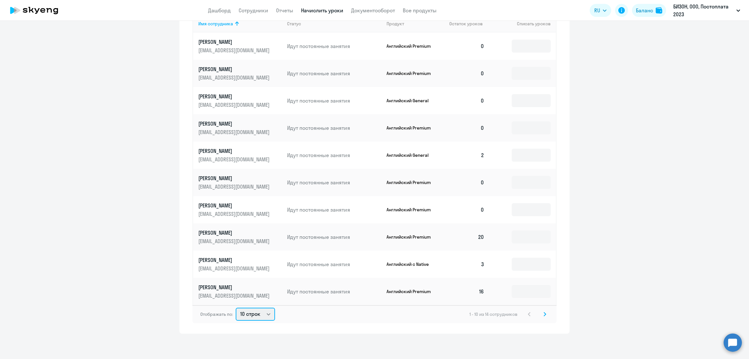
click at [259, 314] on select "10 строк 30 строк 50 строк" at bounding box center [255, 314] width 39 height 13
select select "30"
click at [236, 308] on select "10 строк 30 строк 50 строк" at bounding box center [255, 314] width 39 height 13
click at [464, 22] on span "Остаток уроков" at bounding box center [465, 24] width 33 height 6
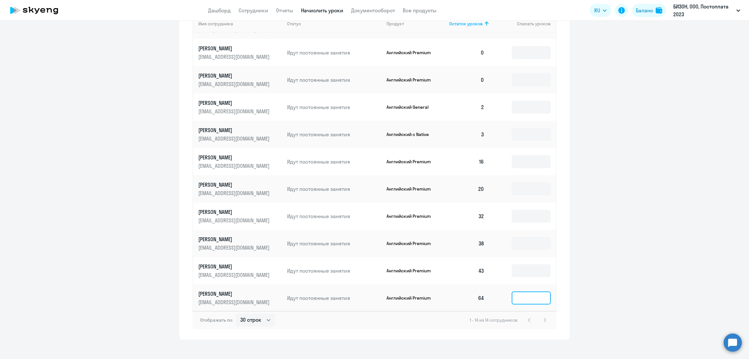
click at [513, 299] on input at bounding box center [531, 298] width 39 height 13
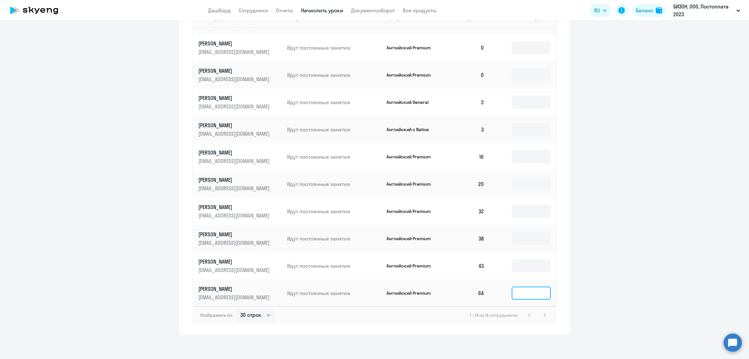
scroll to position [274, 0]
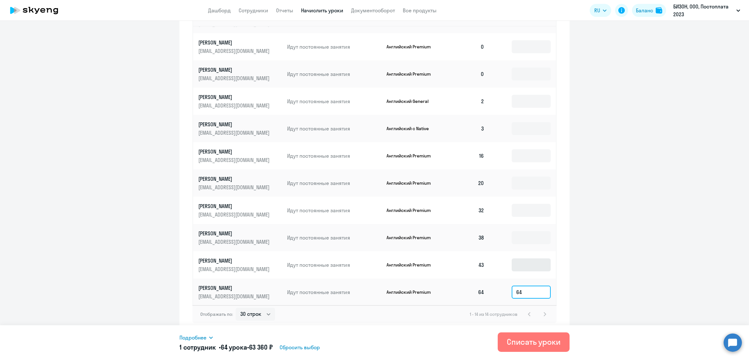
type input "64"
click at [512, 264] on input at bounding box center [531, 265] width 39 height 13
type input "43"
click at [514, 232] on input at bounding box center [531, 237] width 39 height 13
type input "38"
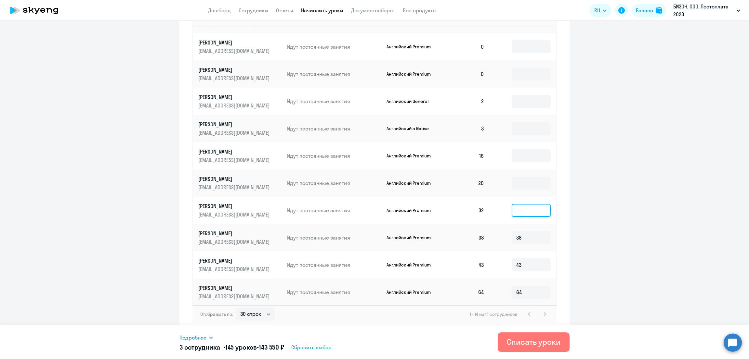
click at [512, 213] on input at bounding box center [531, 210] width 39 height 13
type input "32"
click at [516, 181] on input at bounding box center [531, 183] width 39 height 13
type input "20"
click at [518, 156] on input at bounding box center [531, 155] width 39 height 13
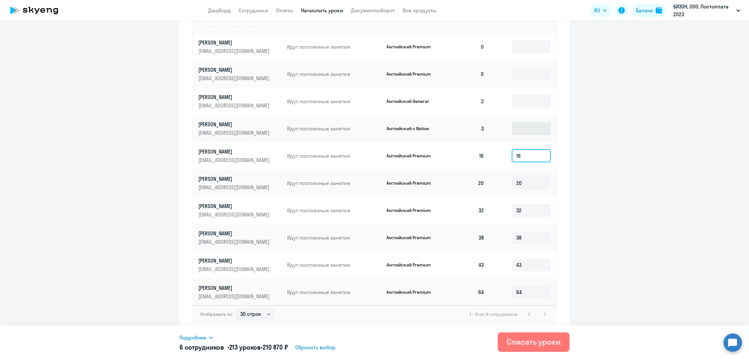
type input "16"
click at [516, 127] on input at bounding box center [531, 128] width 39 height 13
type input "3"
click at [512, 104] on input at bounding box center [531, 101] width 39 height 13
type input "2"
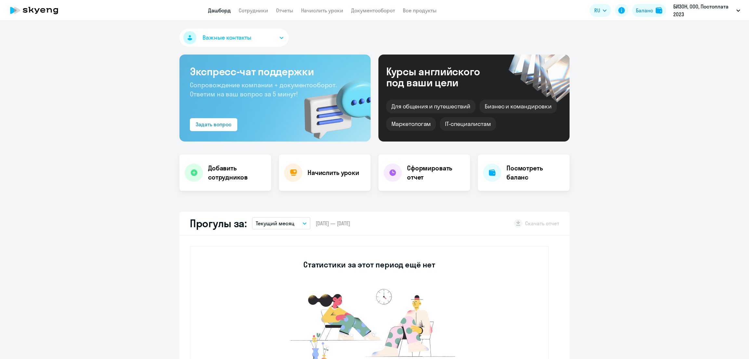
select select "30"
click at [332, 9] on link "Начислить уроки" at bounding box center [322, 10] width 42 height 6
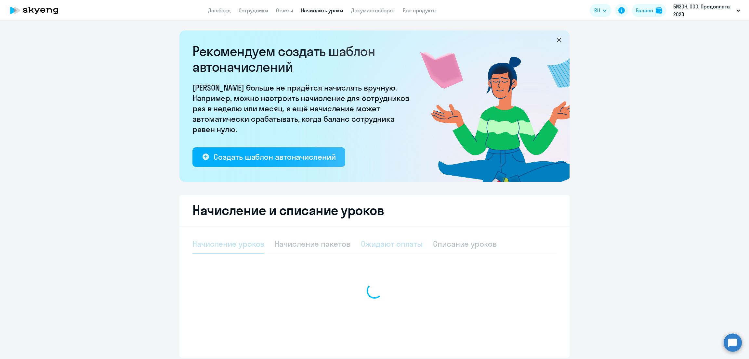
select select "10"
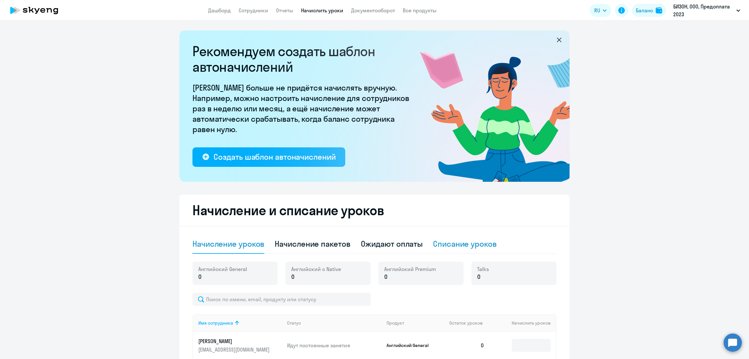
click at [464, 242] on div "Списание уроков" at bounding box center [465, 244] width 64 height 10
select select "10"
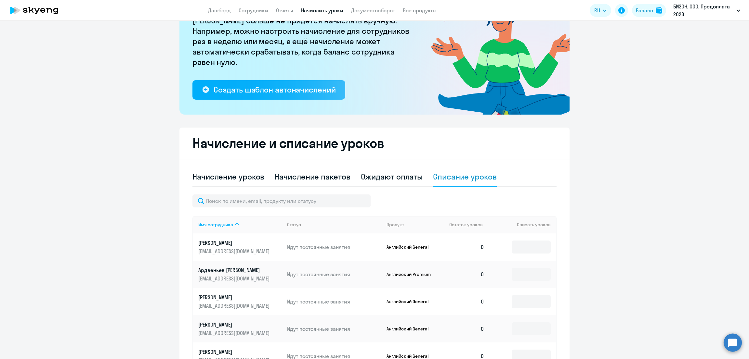
scroll to position [81, 0]
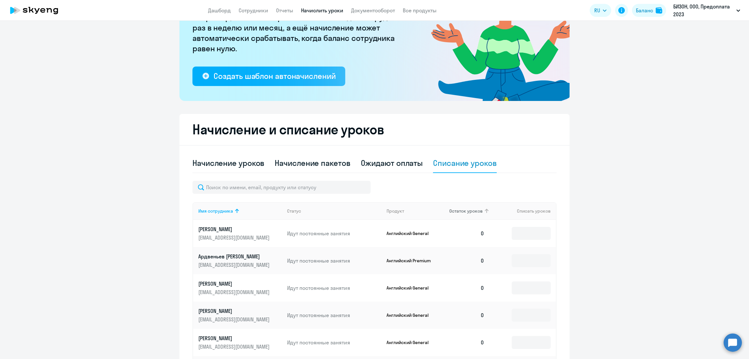
click at [465, 210] on span "Остаток уроков" at bounding box center [465, 211] width 33 height 6
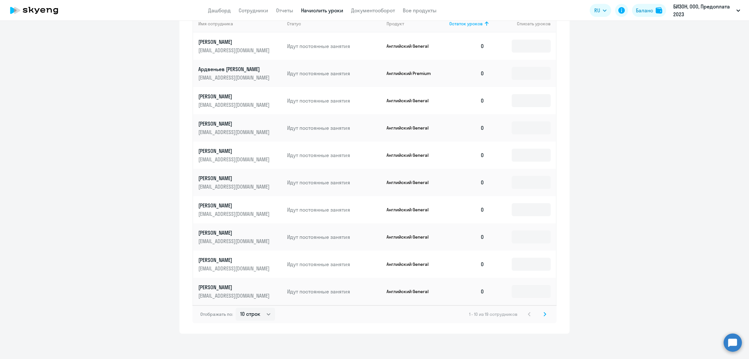
click at [543, 315] on icon at bounding box center [544, 314] width 3 height 5
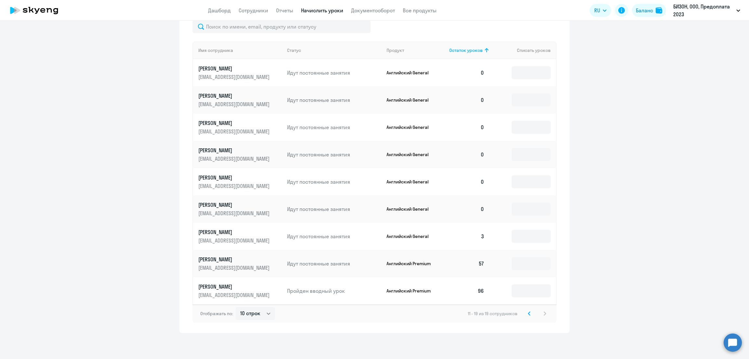
scroll to position [241, 0]
click at [526, 240] on input at bounding box center [531, 237] width 39 height 13
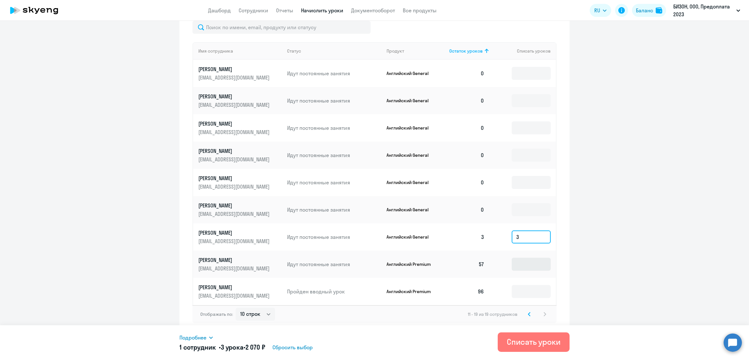
type input "3"
click at [522, 265] on input at bounding box center [531, 264] width 39 height 13
type input "57"
click at [524, 291] on input at bounding box center [531, 291] width 39 height 13
type input "8"
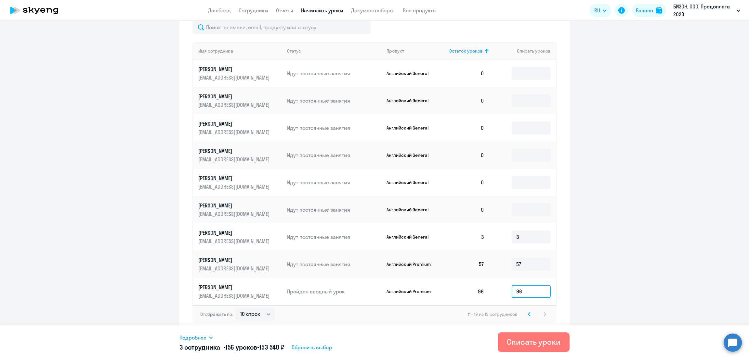
type input "96"
